Goal: Task Accomplishment & Management: Manage account settings

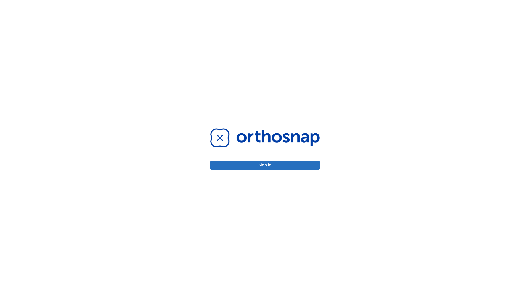
click at [265, 165] on button "Sign in" at bounding box center [264, 165] width 109 height 9
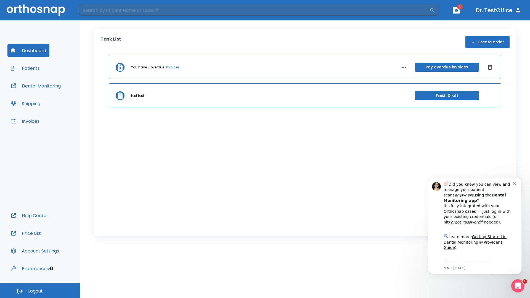
click at [40, 290] on span "Logout" at bounding box center [35, 291] width 15 height 6
